Goal: Navigation & Orientation: Find specific page/section

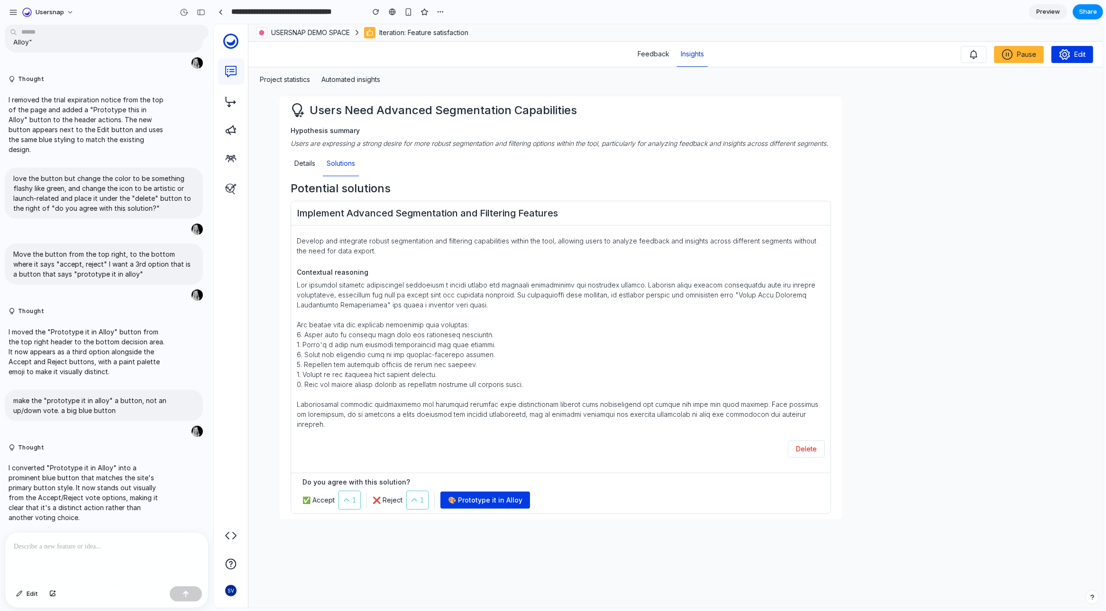
scroll to position [29, 0]
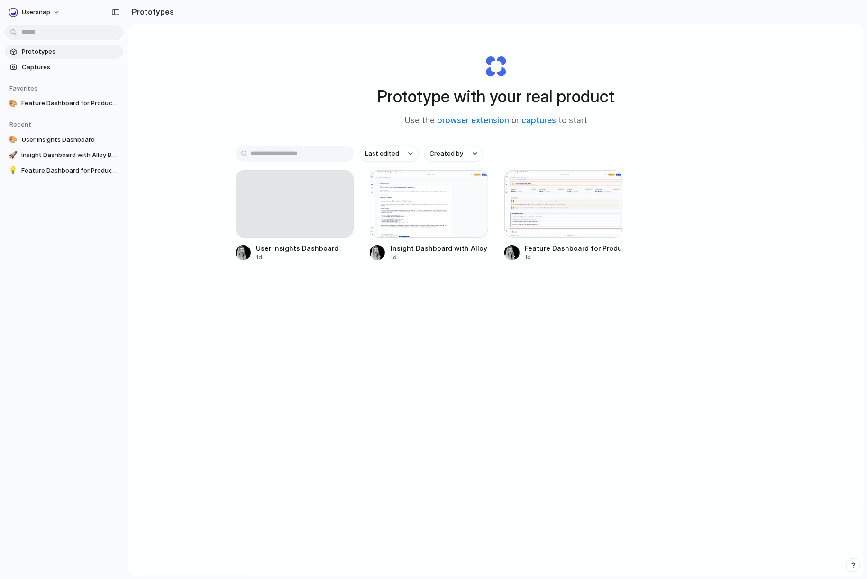
click at [804, 184] on div "Prototype with your real product Use the browser extension or captures to start…" at bounding box center [495, 325] width 735 height 602
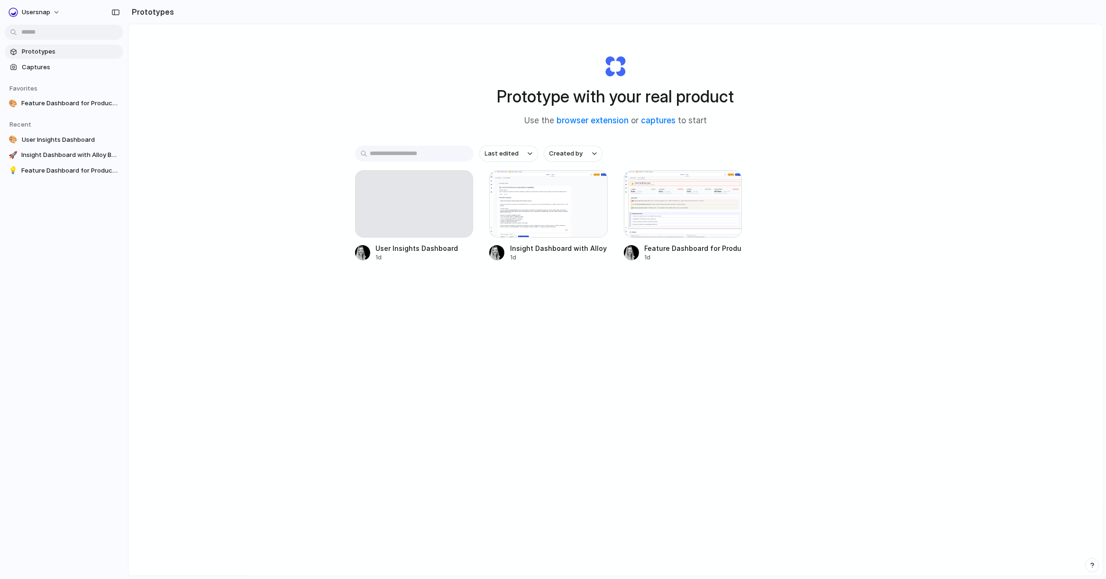
click at [866, 344] on div "Prototype with your real product Use the browser extension or captures to start…" at bounding box center [615, 325] width 974 height 602
click at [243, 352] on div "Prototype with your real product Use the browser extension or captures to start…" at bounding box center [615, 325] width 974 height 602
click at [866, 318] on div "Prototype with your real product Use the browser extension or captures to start…" at bounding box center [615, 325] width 974 height 602
click at [162, 115] on div "Prototype with your real product Use the browser extension or captures to start…" at bounding box center [615, 325] width 974 height 602
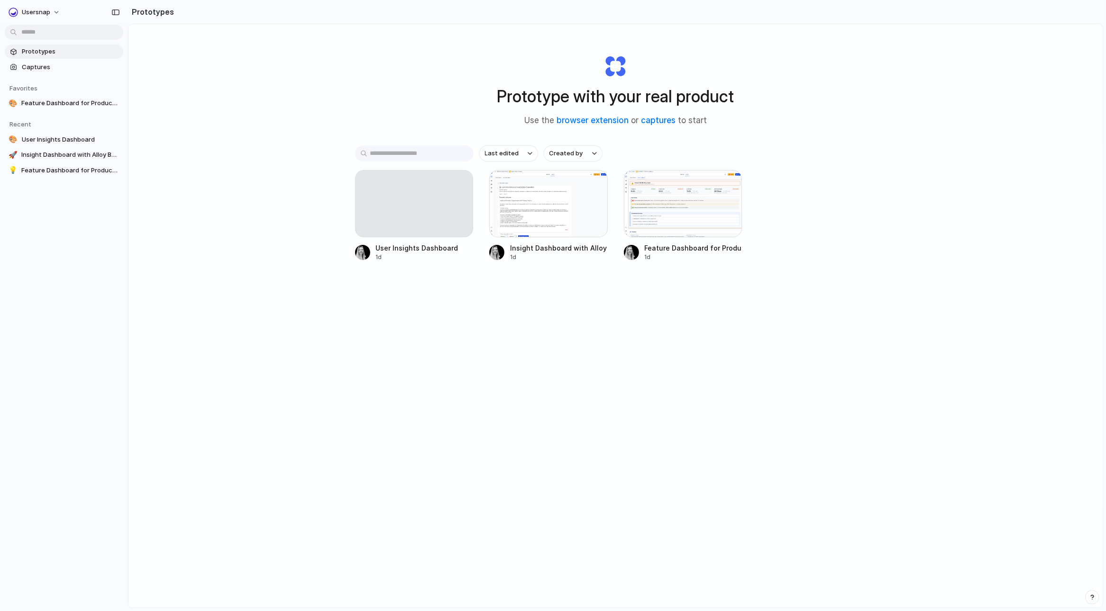
click at [244, 191] on div "Prototype with your real product Use the browser extension or captures to start…" at bounding box center [615, 341] width 974 height 634
click at [563, 358] on div "Prototype with your real product Use the browser extension or captures to start…" at bounding box center [615, 341] width 974 height 634
click at [63, 66] on span "Captures" at bounding box center [71, 67] width 98 height 9
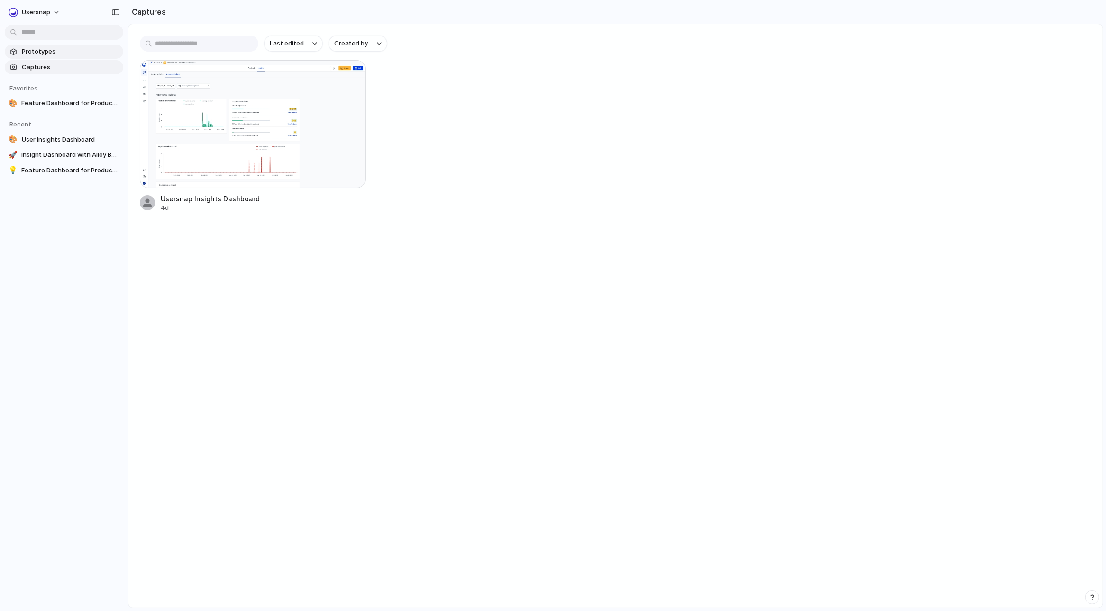
click at [47, 55] on span "Prototypes" at bounding box center [71, 51] width 98 height 9
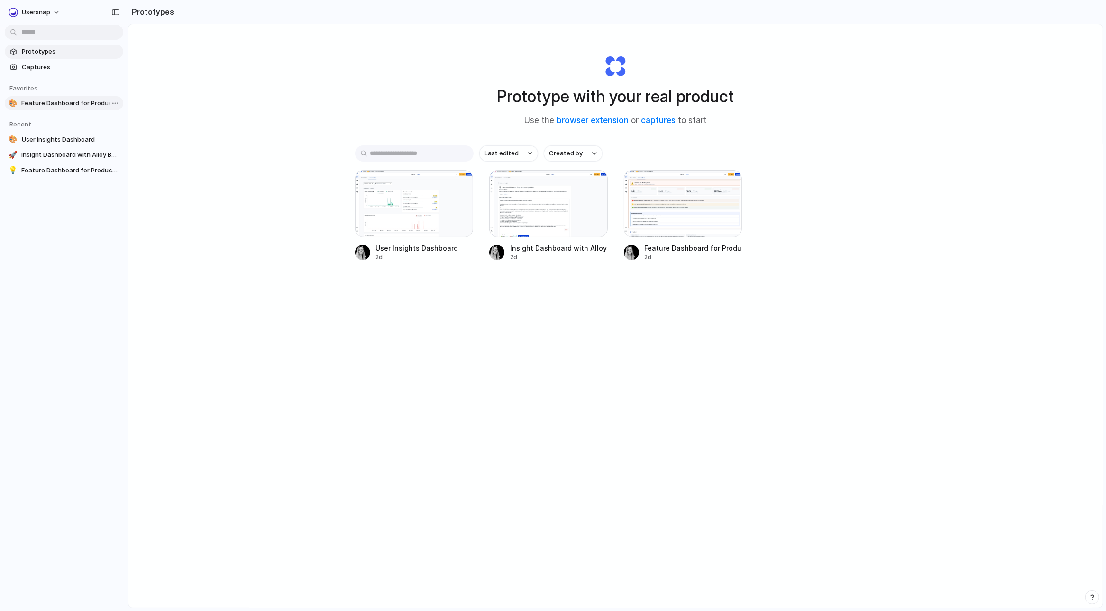
click at [45, 104] on span "Feature Dashboard for Product Insights" at bounding box center [70, 103] width 98 height 9
